Goal: Task Accomplishment & Management: Manage account settings

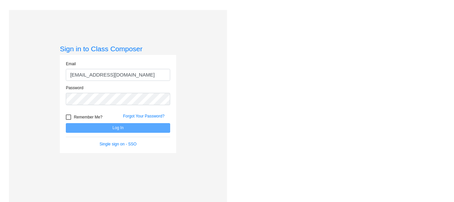
type input "[EMAIL_ADDRESS][DOMAIN_NAME]"
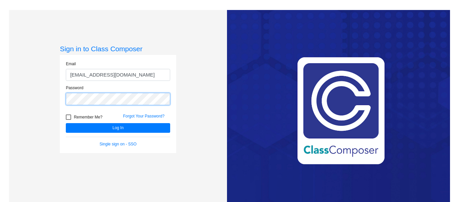
click at [66, 123] on button "Log In" at bounding box center [118, 128] width 104 height 10
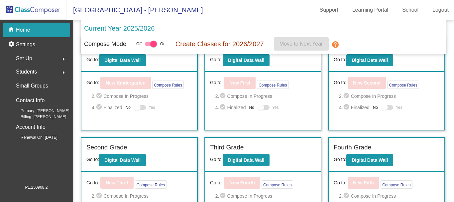
scroll to position [100, 0]
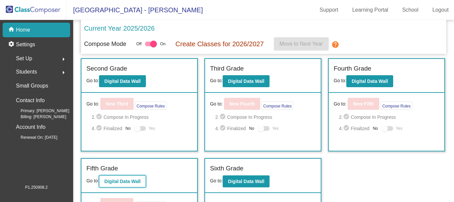
click at [129, 182] on b "Digital Data Wall" at bounding box center [122, 180] width 36 height 5
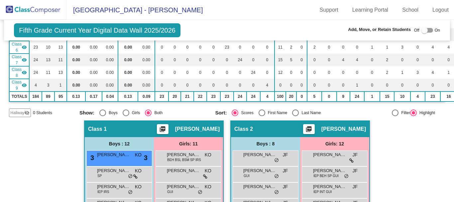
scroll to position [166, 0]
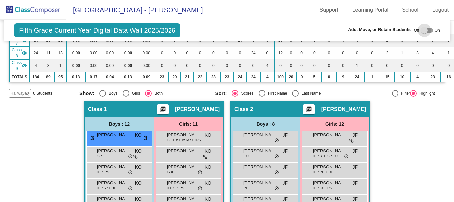
click at [421, 31] on div at bounding box center [424, 30] width 7 height 7
checkbox input "true"
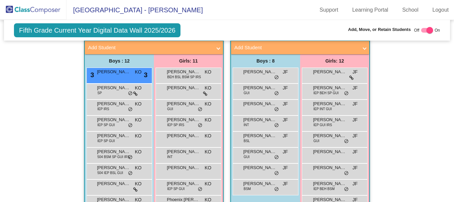
scroll to position [199, 0]
